Goal: Task Accomplishment & Management: Complete application form

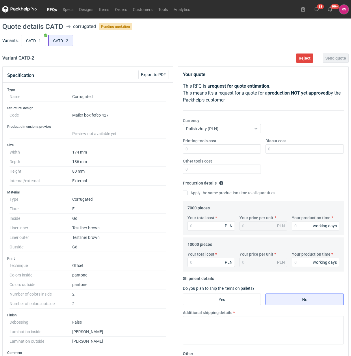
click at [65, 44] on input "CATD - 2" at bounding box center [61, 40] width 24 height 11
click at [35, 40] on input "CATD - 1" at bounding box center [33, 40] width 24 height 11
radio input "true"
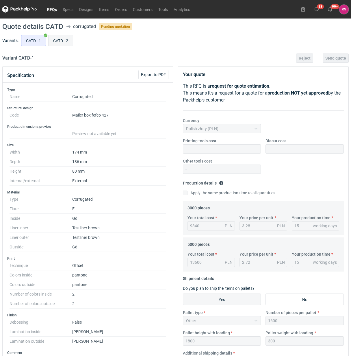
click at [66, 40] on input "CATD - 2" at bounding box center [61, 40] width 24 height 11
radio input "true"
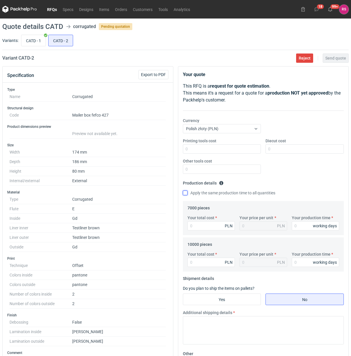
click at [186, 193] on input "Apply the same production time to all quantities" at bounding box center [185, 192] width 5 height 5
checkbox input "true"
click at [209, 227] on input "Your total cost" at bounding box center [212, 225] width 48 height 9
type input "17710"
type input "2.53"
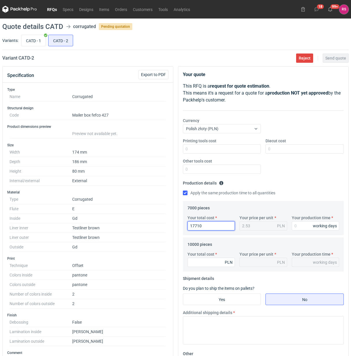
type input "17710"
type input "2"
type input "20"
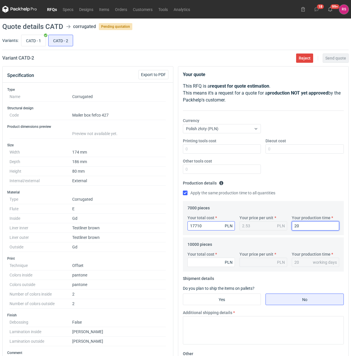
type input "20"
type input "237"
type input "0.02"
type input "23700"
type input "2.37"
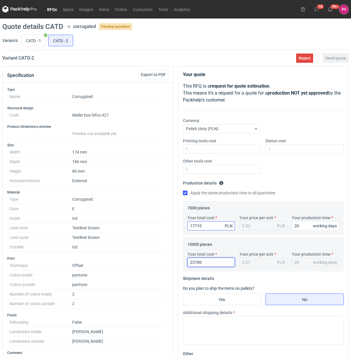
type input "23700"
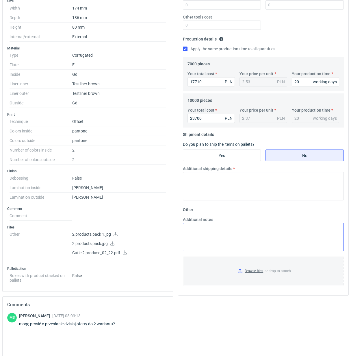
scroll to position [144, 0]
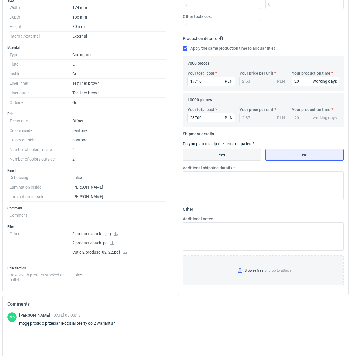
click at [225, 155] on input "Yes" at bounding box center [222, 154] width 78 height 11
radio input "true"
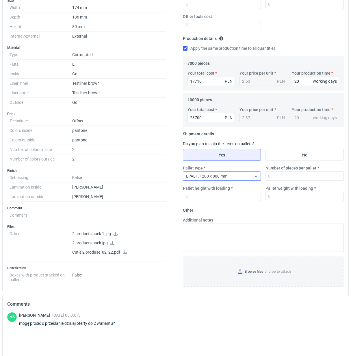
click at [255, 178] on icon at bounding box center [256, 176] width 5 height 5
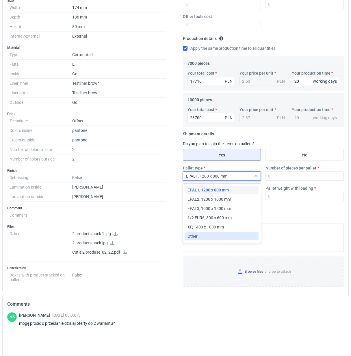
click at [201, 235] on div "Other" at bounding box center [222, 236] width 69 height 6
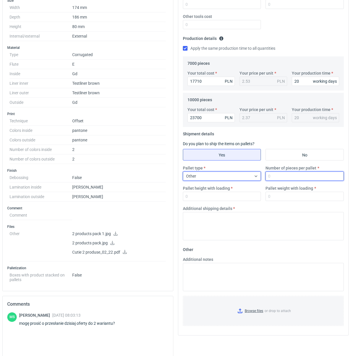
click at [298, 178] on input "Number of pieces per pallet" at bounding box center [305, 175] width 78 height 9
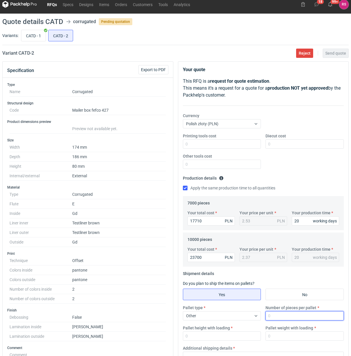
scroll to position [0, 0]
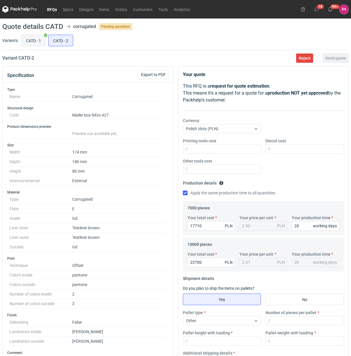
click at [33, 38] on input "CATD - 1" at bounding box center [33, 40] width 24 height 11
radio input "true"
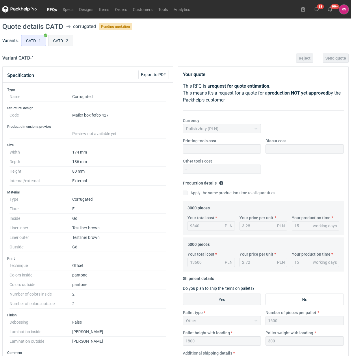
click at [67, 43] on input "CATD - 2" at bounding box center [61, 40] width 24 height 11
radio input "true"
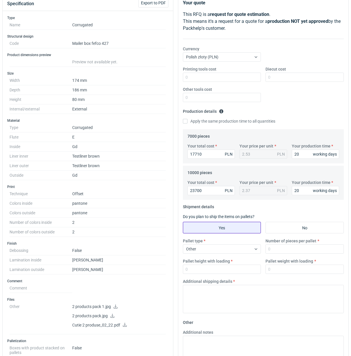
scroll to position [72, 0]
click at [233, 249] on div "Other" at bounding box center [217, 248] width 68 height 8
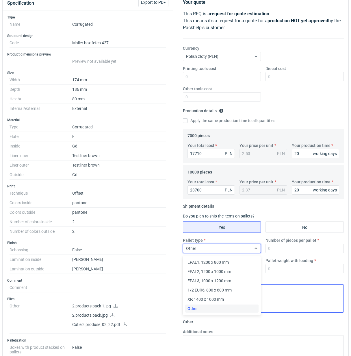
click at [194, 306] on span "Other" at bounding box center [193, 308] width 10 height 6
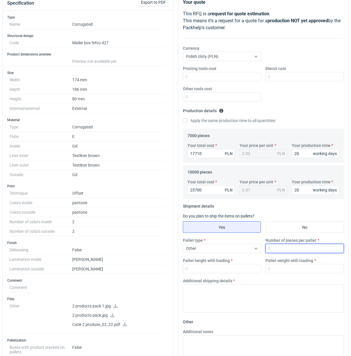
click at [297, 249] on input "Number of pieces per pallet" at bounding box center [305, 248] width 78 height 9
type input "2000"
type input "1800"
type input "300"
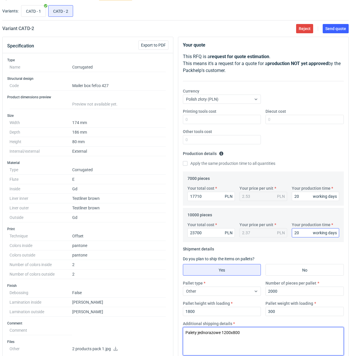
scroll to position [0, 0]
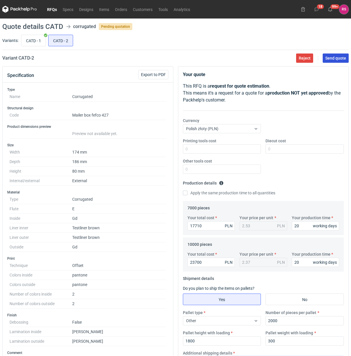
type textarea "Palety jednorazowe 1200x800"
click at [337, 58] on span "Send quote" at bounding box center [335, 58] width 21 height 4
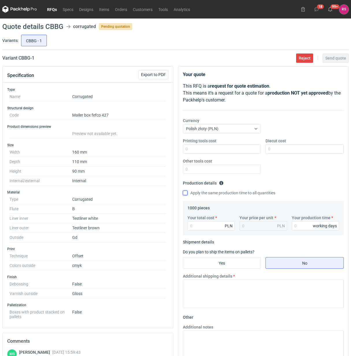
click at [184, 193] on input "Apply the same production time to all quantities" at bounding box center [185, 192] width 5 height 5
checkbox input "true"
click at [206, 226] on input "Your total cost" at bounding box center [212, 225] width 48 height 9
type input "378"
type input "0.38"
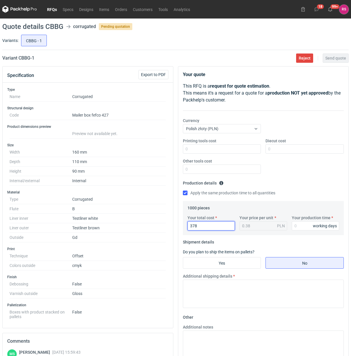
type input "3780"
type input "3.78"
type input "3780"
type input "20"
click at [233, 263] on input "Yes" at bounding box center [222, 262] width 78 height 11
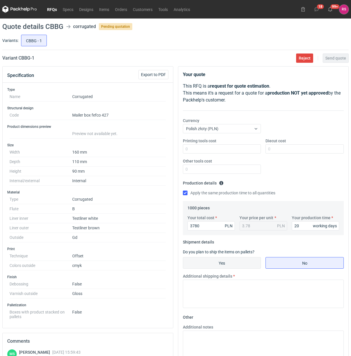
radio input "true"
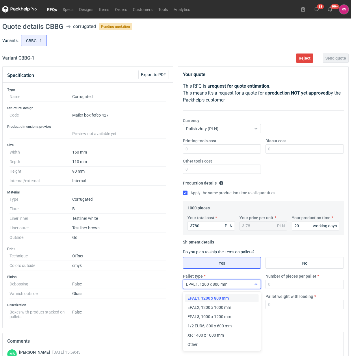
click at [238, 287] on div "EPAL1, 1200 x 800 mm" at bounding box center [217, 284] width 68 height 8
drag, startPoint x: 210, startPoint y: 344, endPoint x: 293, endPoint y: 282, distance: 103.2
click at [210, 343] on div "Other" at bounding box center [222, 344] width 69 height 6
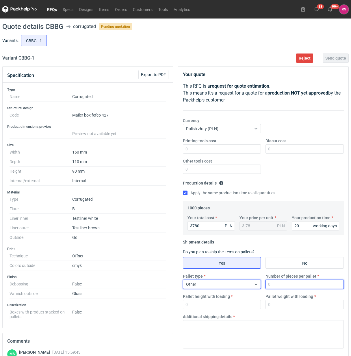
click at [297, 285] on input "Number of pieces per pallet" at bounding box center [305, 283] width 78 height 9
type input "1000"
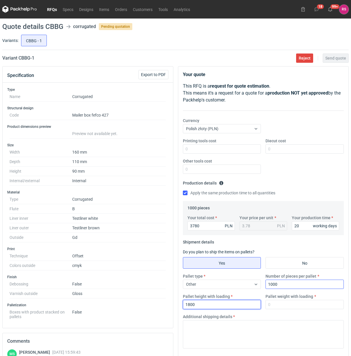
type input "1800"
type input "250"
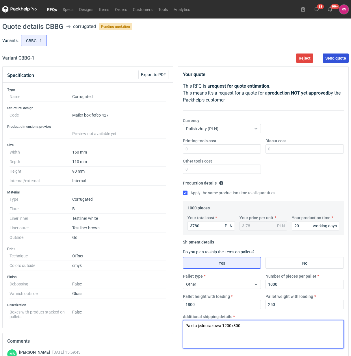
type textarea "Paleta jednorazowa 1200x800"
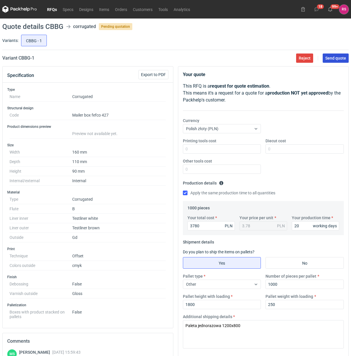
click at [336, 58] on span "Send quote" at bounding box center [335, 58] width 21 height 4
